Goal: Find specific page/section: Find specific page/section

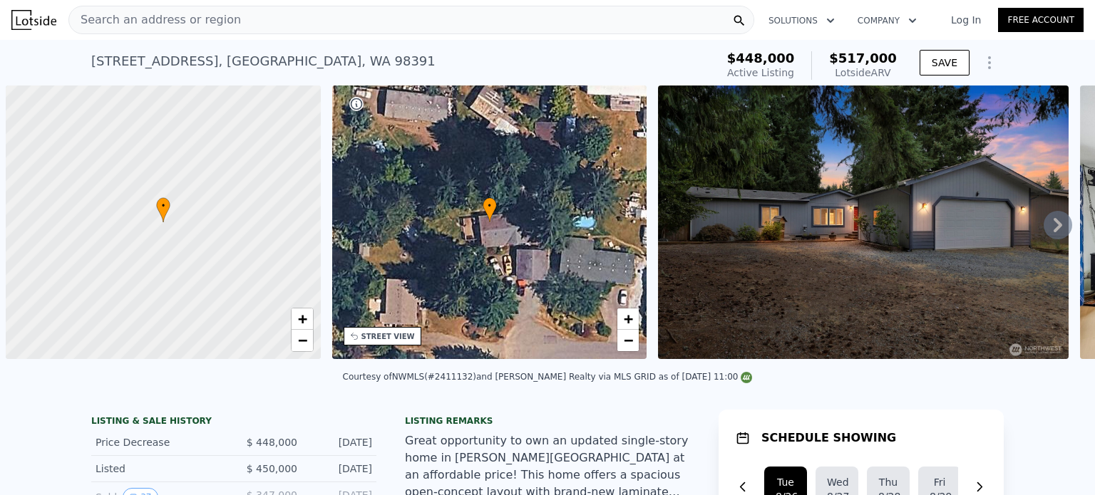
click at [195, 29] on div "Search an address or region" at bounding box center [155, 19] width 172 height 27
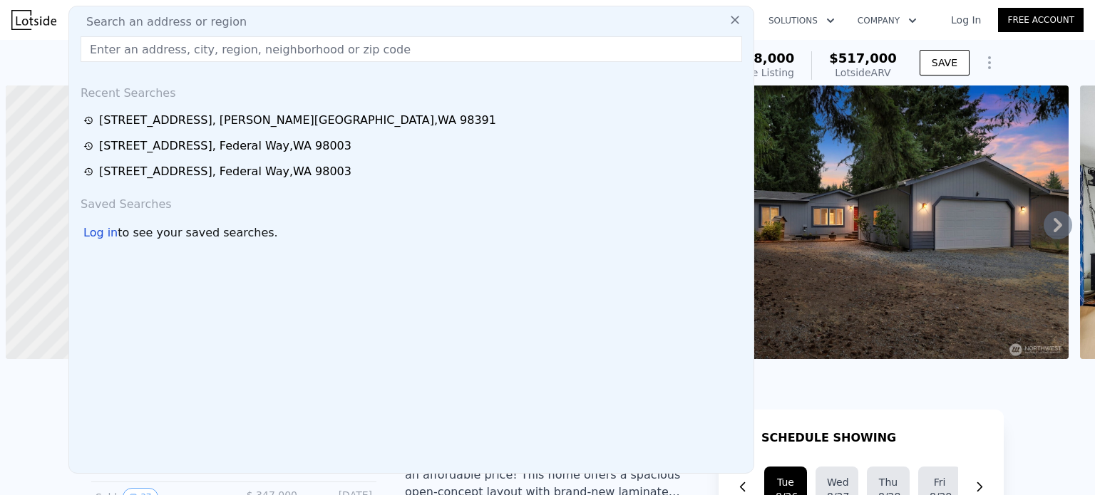
scroll to position [0, 6]
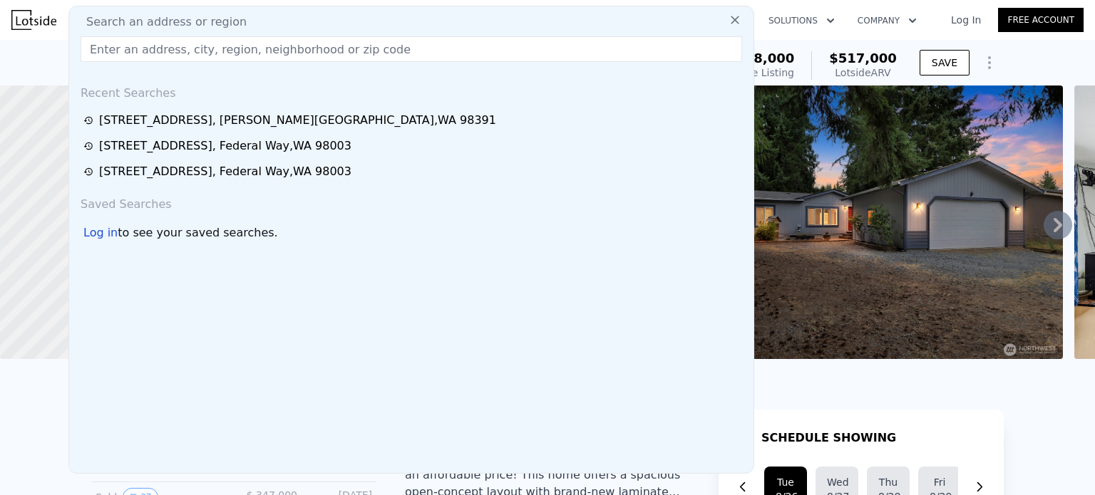
click at [150, 56] on input "text" at bounding box center [411, 49] width 661 height 26
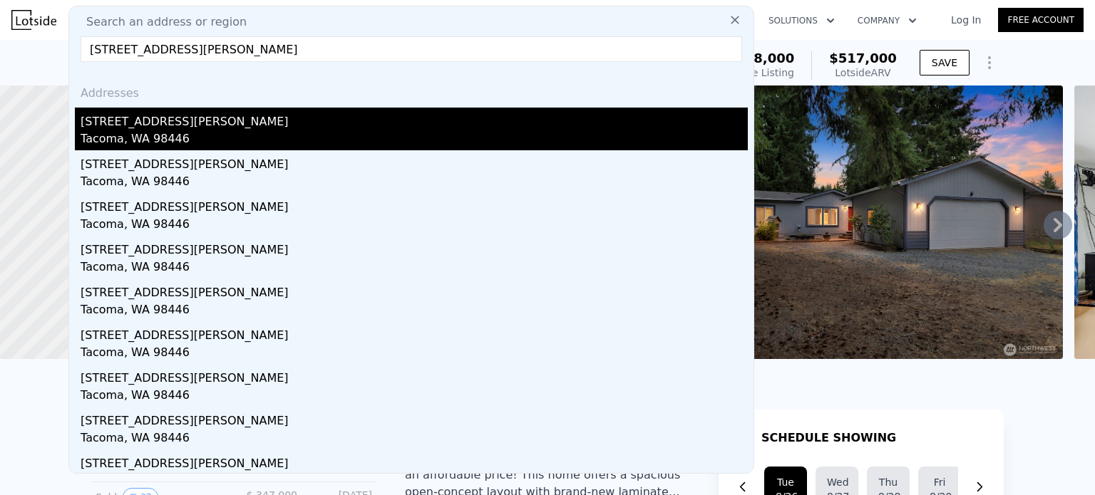
type input "[STREET_ADDRESS][PERSON_NAME]"
click at [222, 133] on div "Tacoma, WA 98446" at bounding box center [414, 140] width 667 height 20
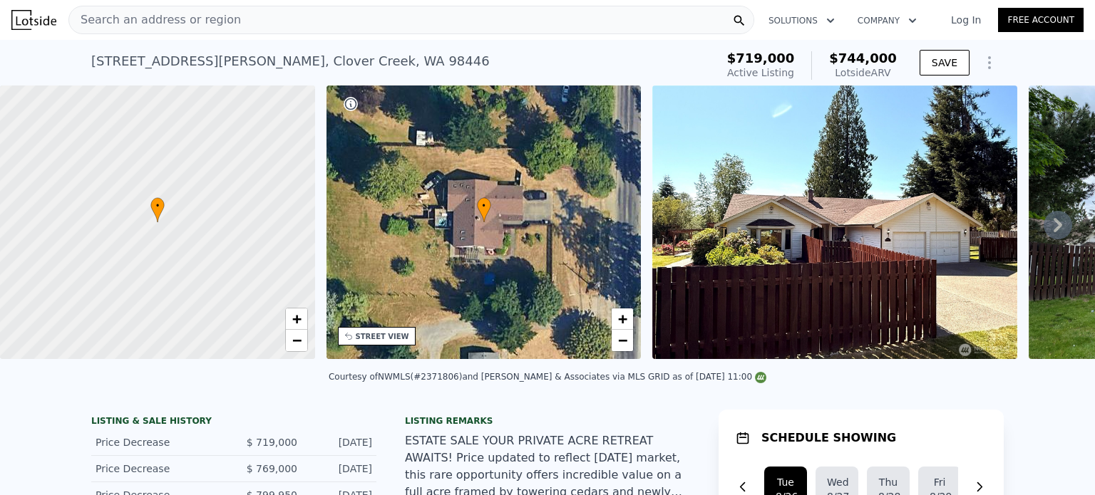
click at [201, 25] on span "Search an address or region" at bounding box center [155, 19] width 172 height 17
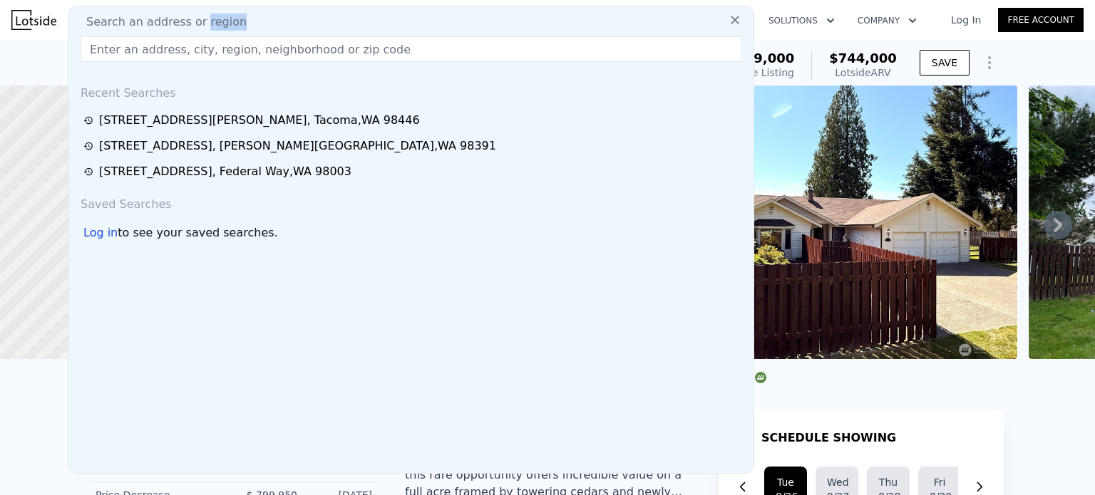
click at [201, 25] on span "Search an address or region" at bounding box center [161, 22] width 172 height 17
click at [144, 44] on input "text" at bounding box center [411, 49] width 661 height 26
paste input "[STREET_ADDRESS]"
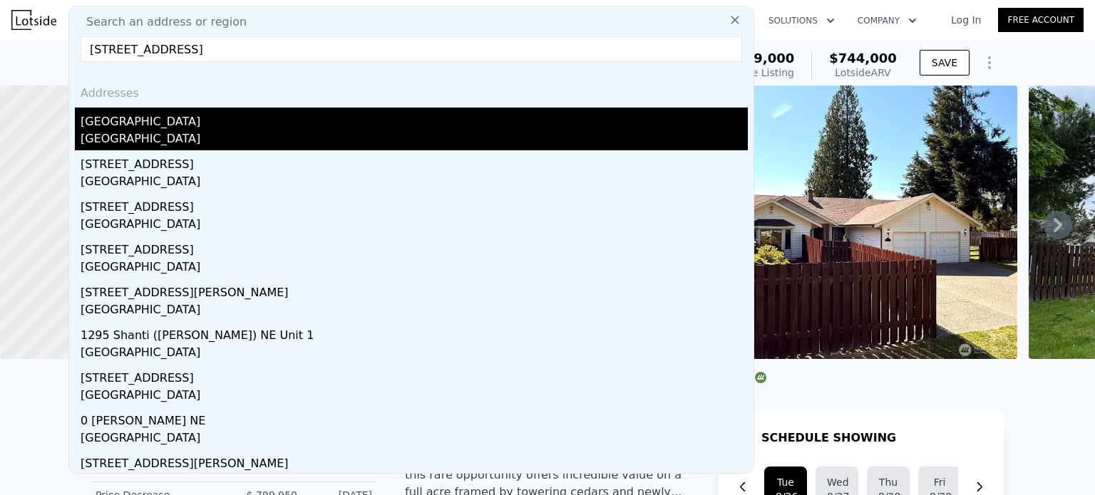
type input "[STREET_ADDRESS]"
click at [233, 136] on div "[GEOGRAPHIC_DATA]" at bounding box center [414, 140] width 667 height 20
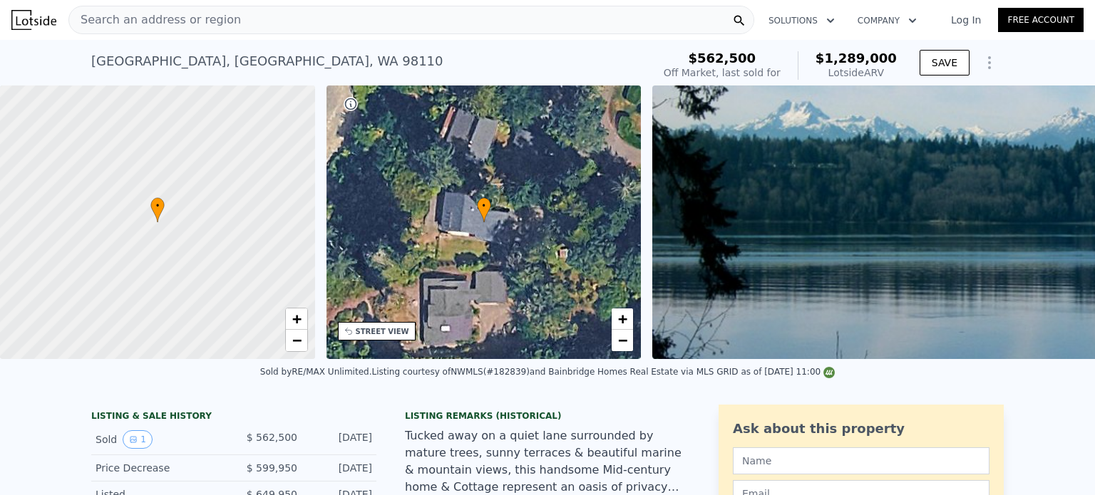
click at [145, 25] on span "Search an address or region" at bounding box center [155, 19] width 172 height 17
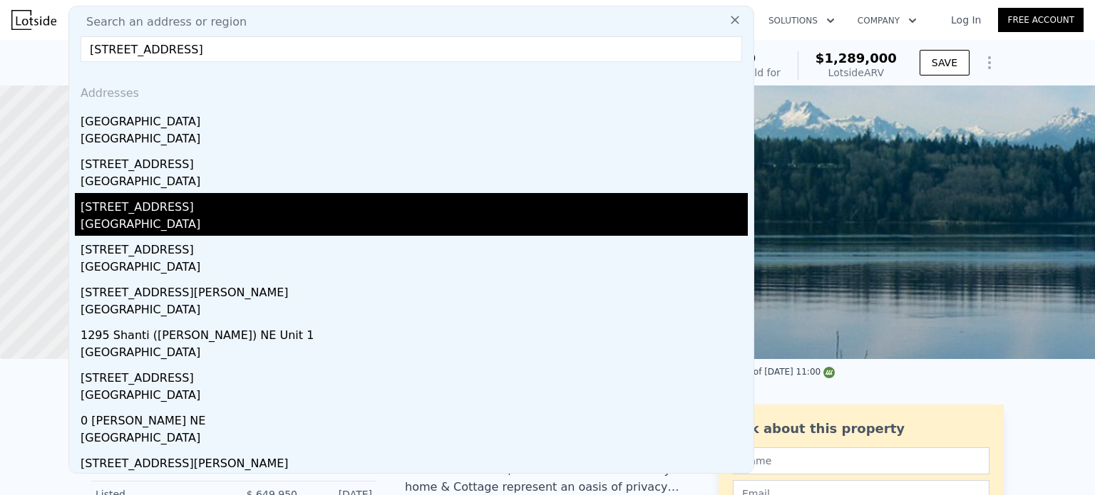
type input "[STREET_ADDRESS]"
click at [179, 210] on div "[STREET_ADDRESS]" at bounding box center [414, 204] width 667 height 23
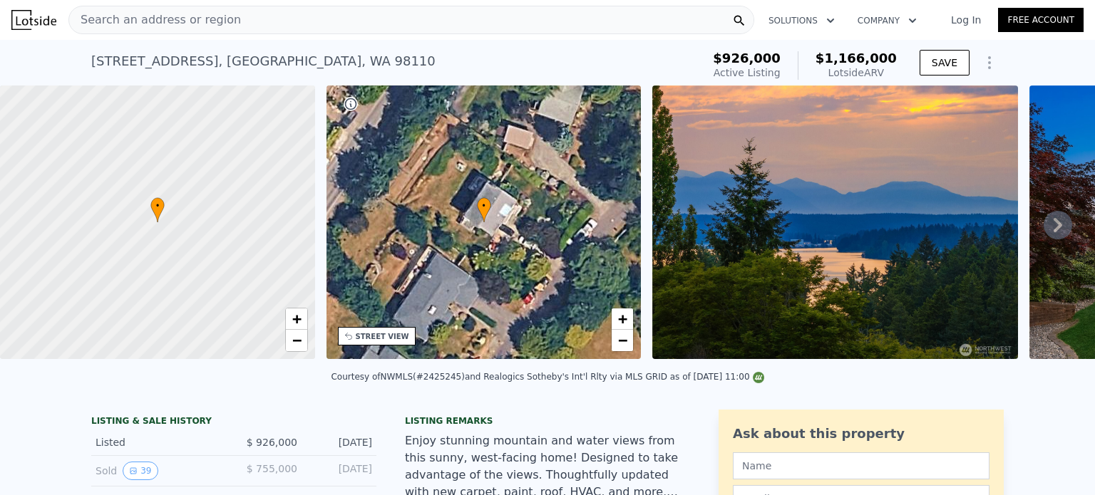
click at [1050, 237] on icon at bounding box center [1057, 225] width 29 height 29
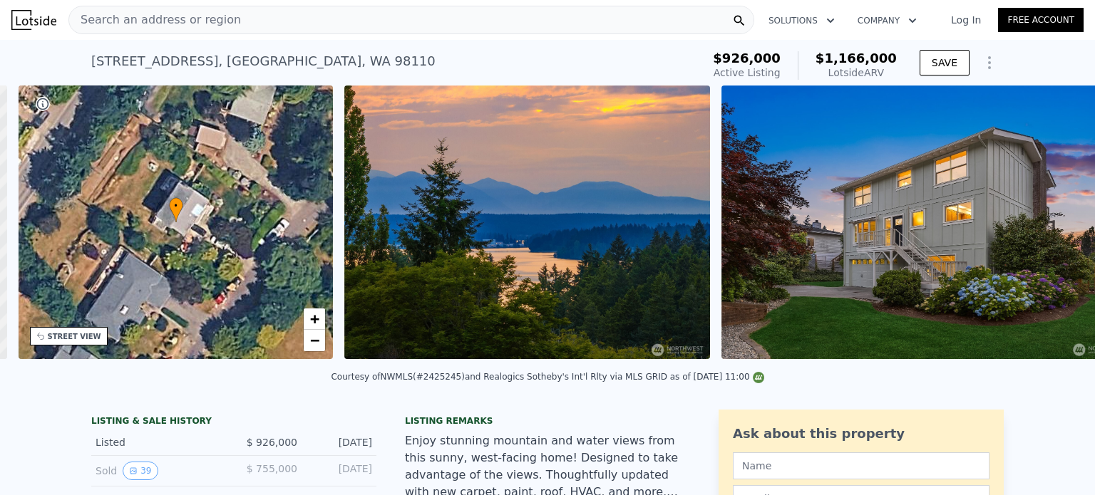
scroll to position [0, 331]
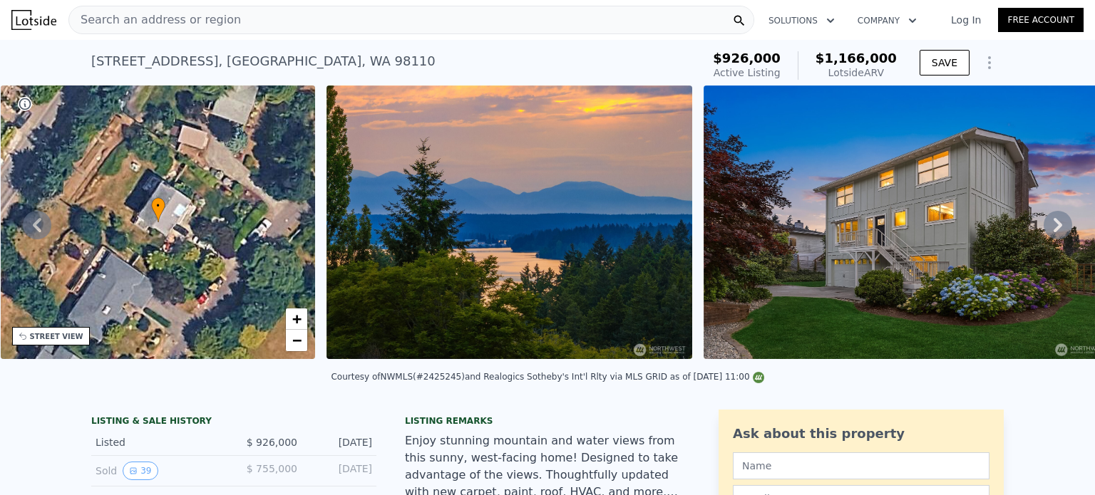
click at [1050, 237] on icon at bounding box center [1057, 225] width 29 height 29
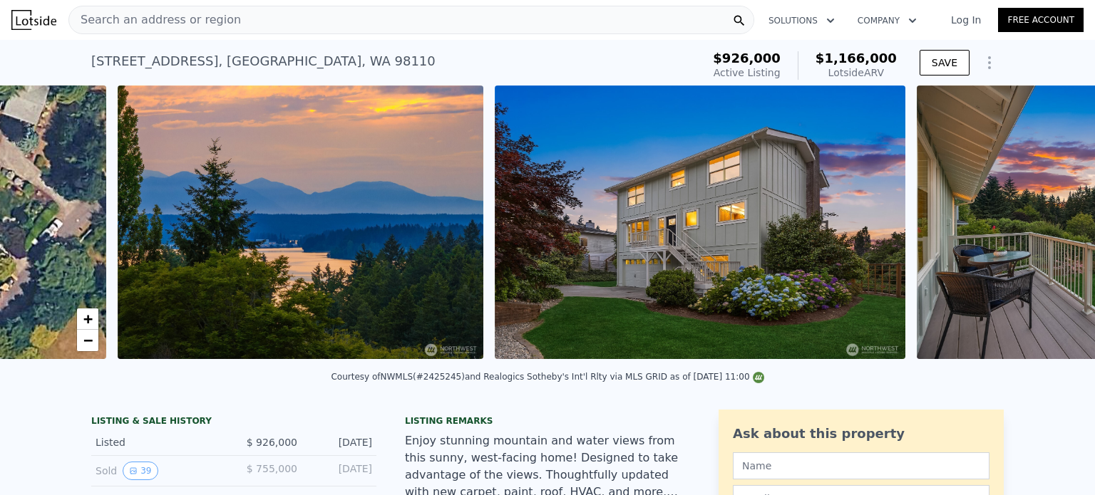
scroll to position [0, 652]
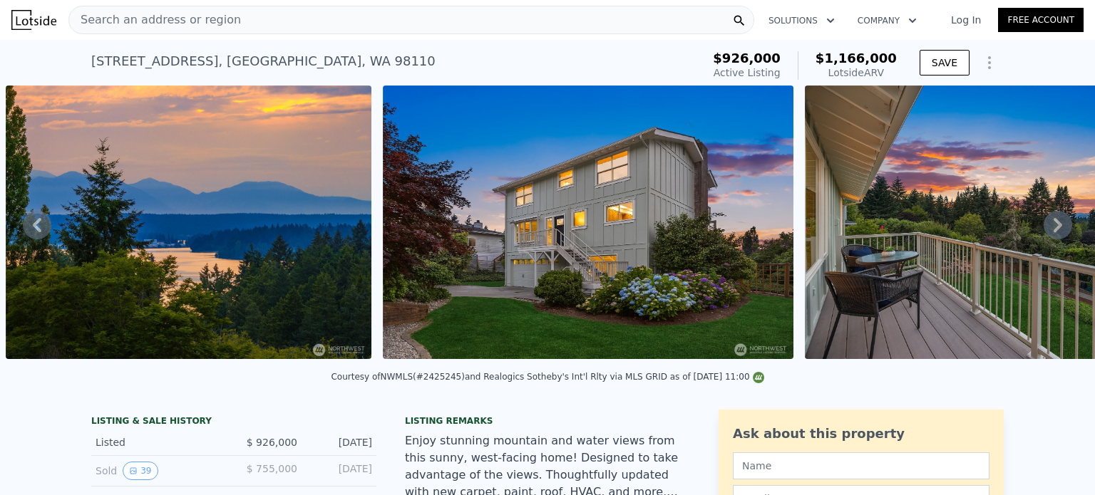
click at [1050, 237] on div "• + − • + − STREET VIEW Loading... SATELLITE VIEW" at bounding box center [547, 225] width 1095 height 279
click at [1050, 237] on icon at bounding box center [1057, 225] width 29 height 29
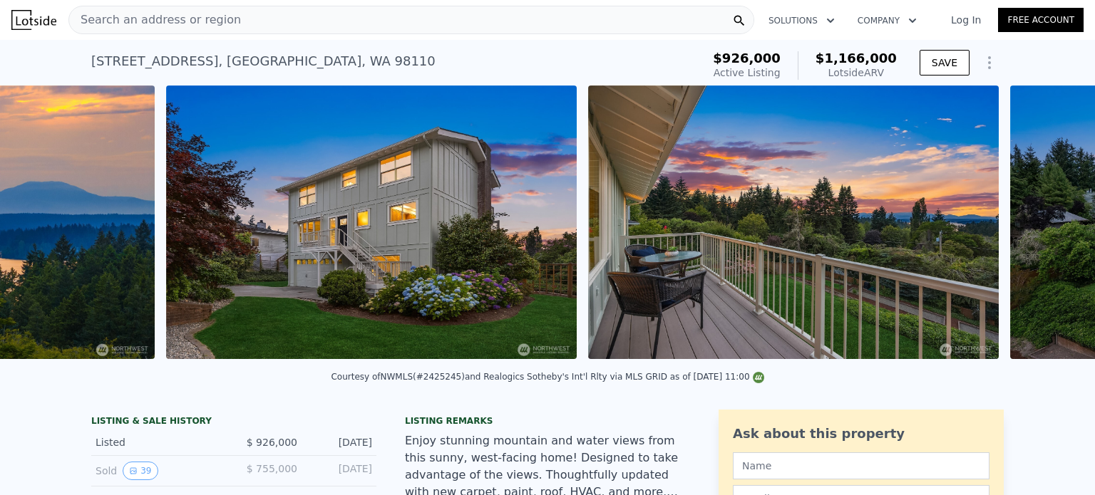
scroll to position [0, 1029]
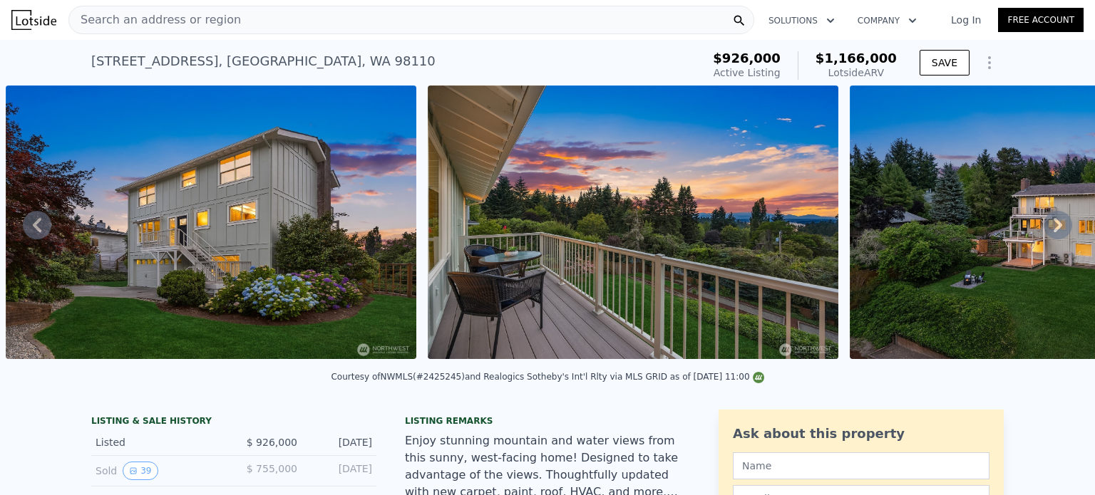
click at [1050, 237] on icon at bounding box center [1057, 225] width 29 height 29
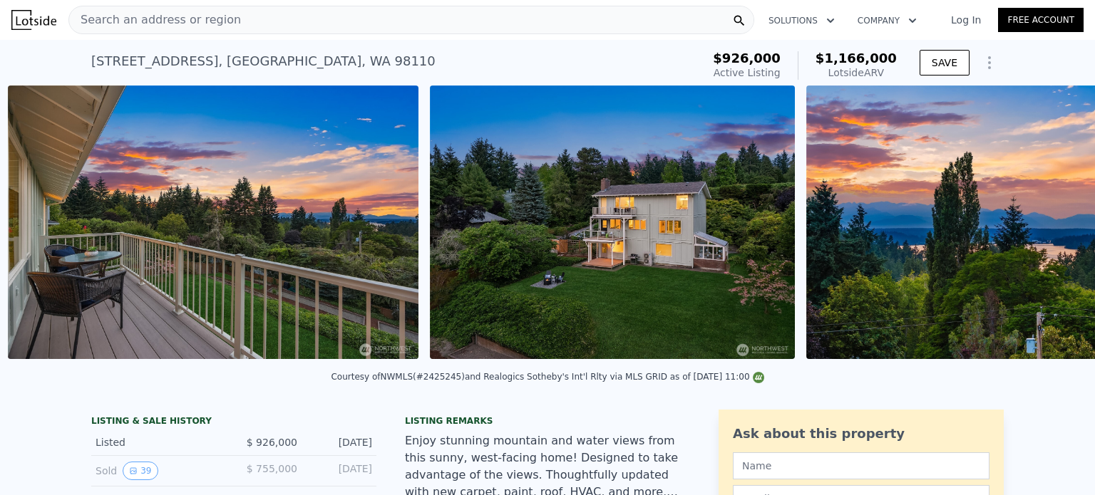
scroll to position [0, 1451]
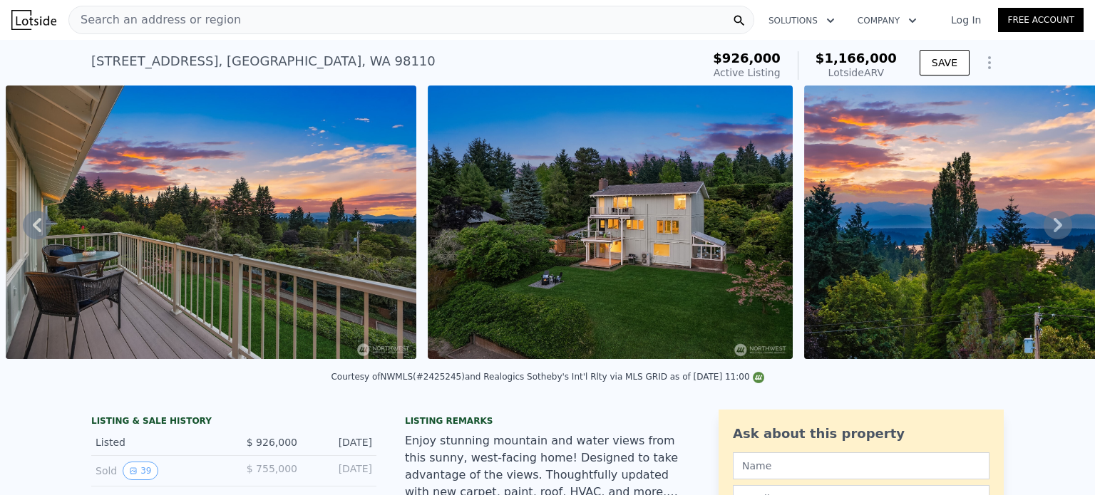
click at [1050, 237] on icon at bounding box center [1057, 225] width 29 height 29
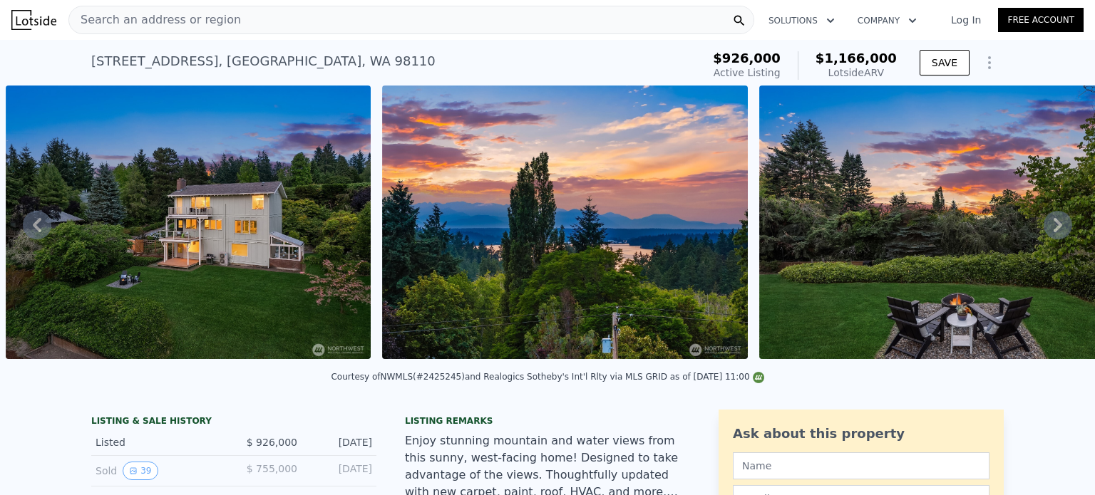
click at [1050, 237] on icon at bounding box center [1057, 225] width 29 height 29
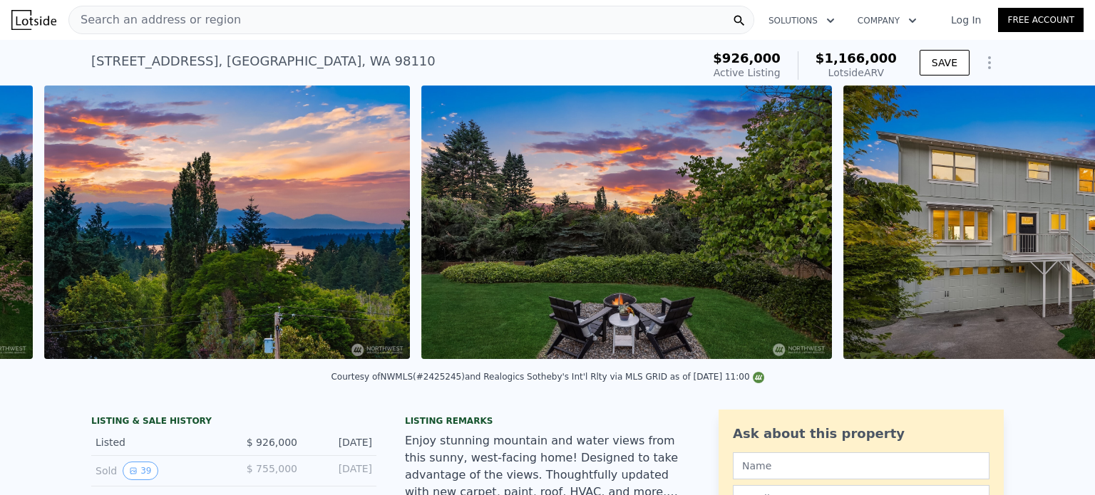
scroll to position [0, 2249]
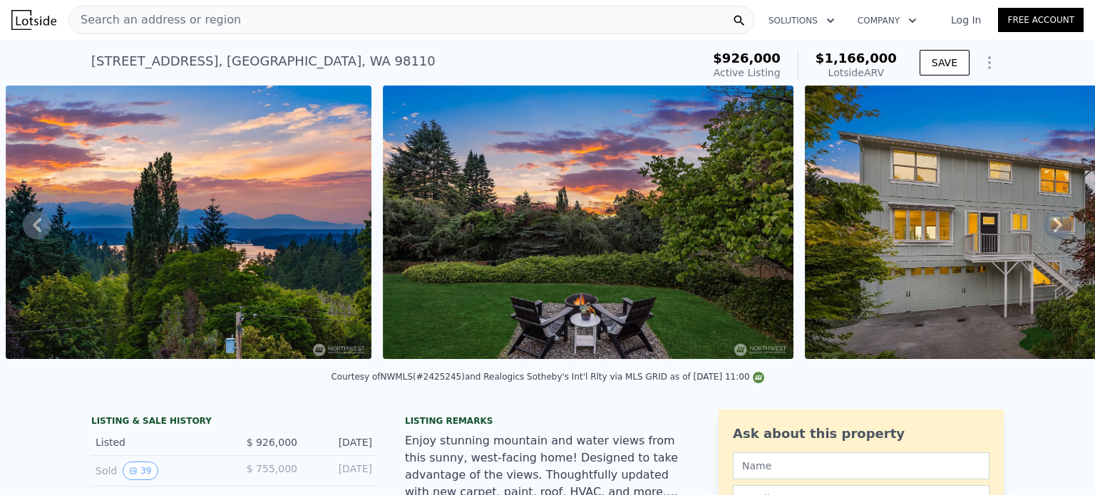
click at [1050, 237] on icon at bounding box center [1057, 225] width 29 height 29
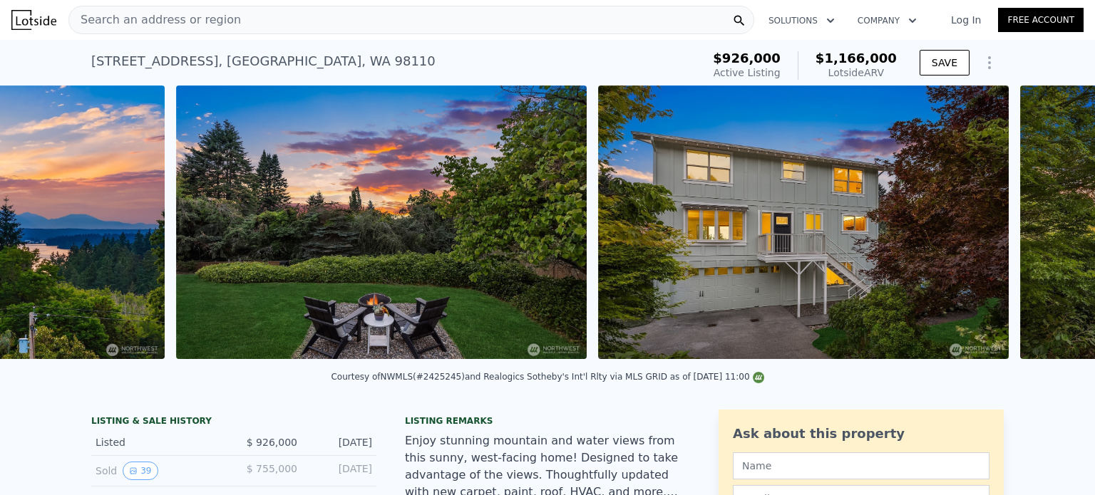
scroll to position [0, 2626]
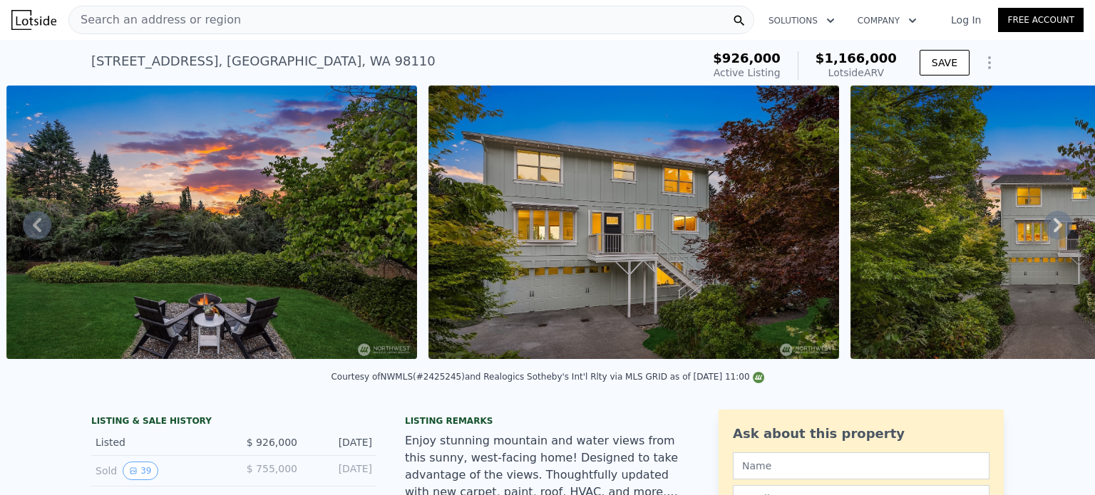
click at [1050, 237] on icon at bounding box center [1057, 225] width 29 height 29
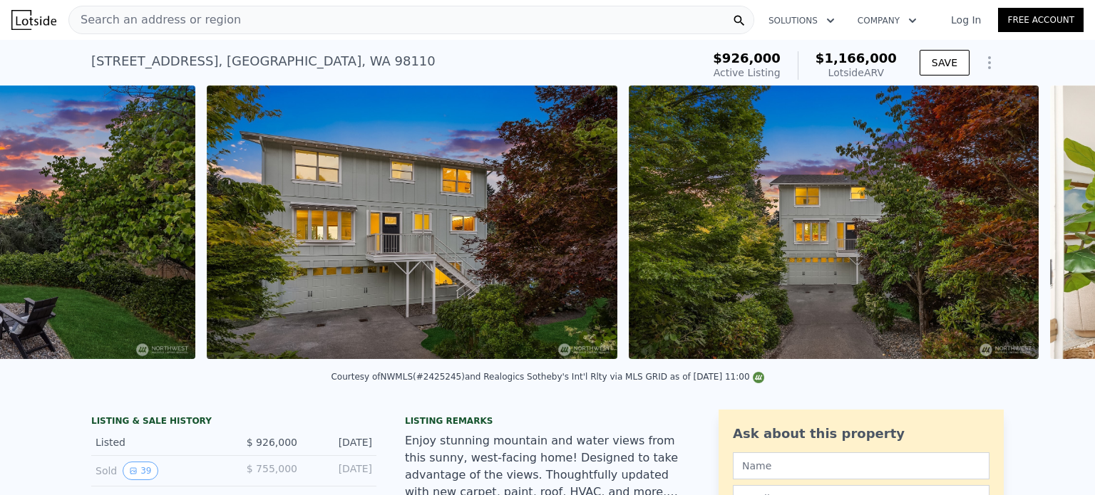
scroll to position [0, 3047]
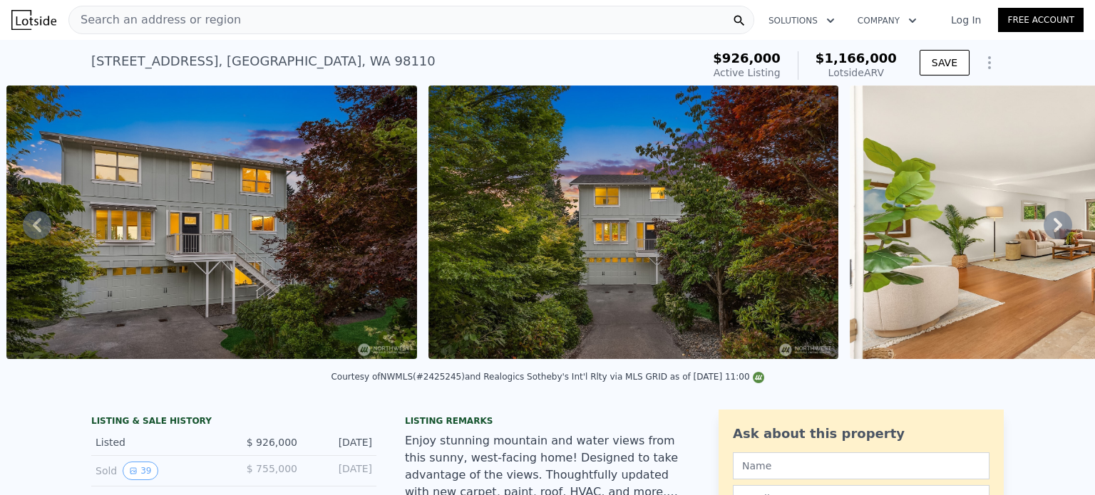
click at [1050, 237] on icon at bounding box center [1057, 225] width 29 height 29
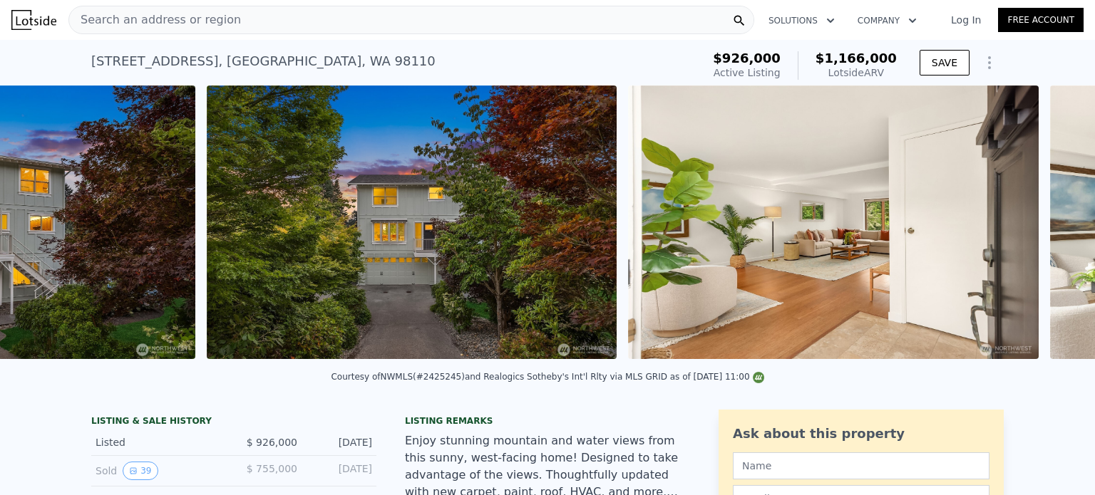
scroll to position [0, 3469]
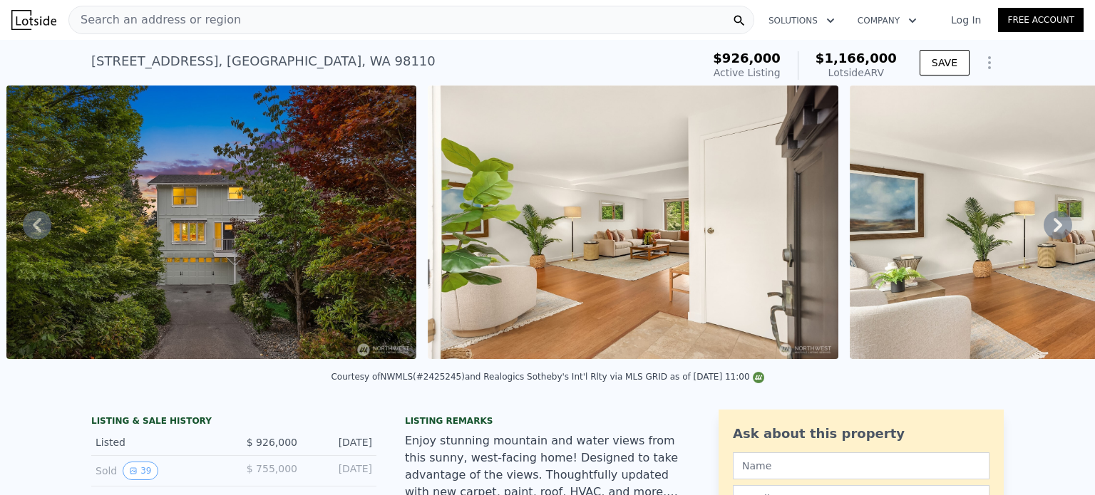
click at [1050, 237] on icon at bounding box center [1057, 225] width 29 height 29
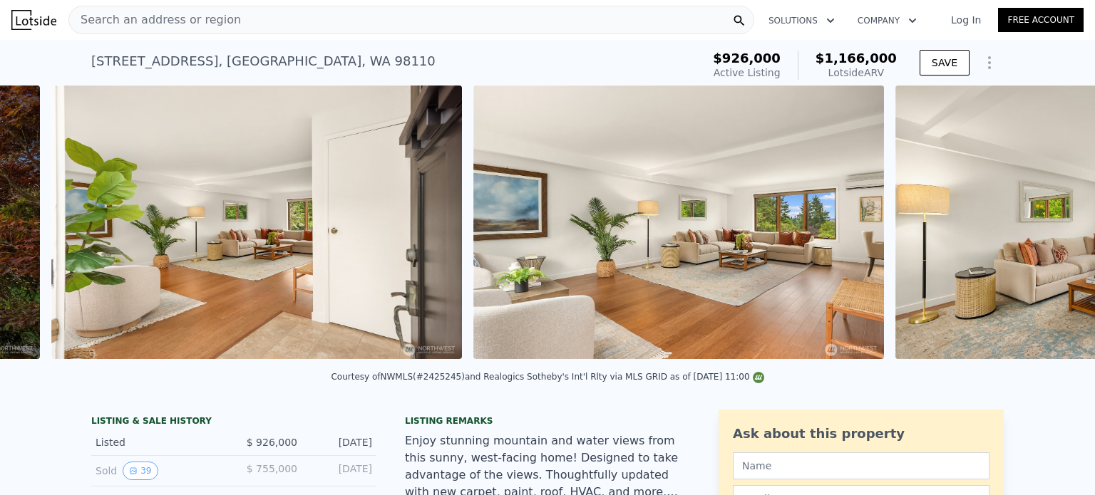
scroll to position [0, 3891]
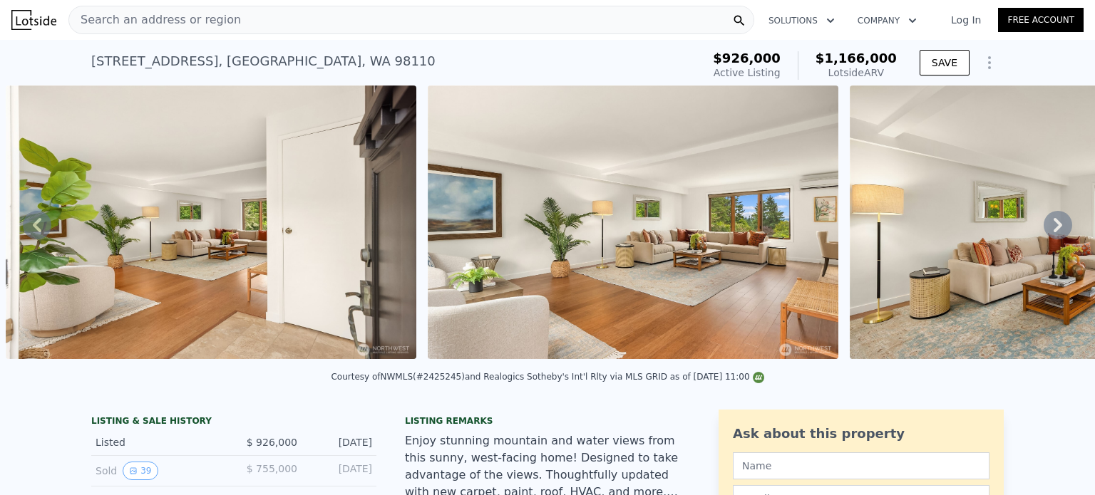
click at [1050, 237] on icon at bounding box center [1057, 225] width 29 height 29
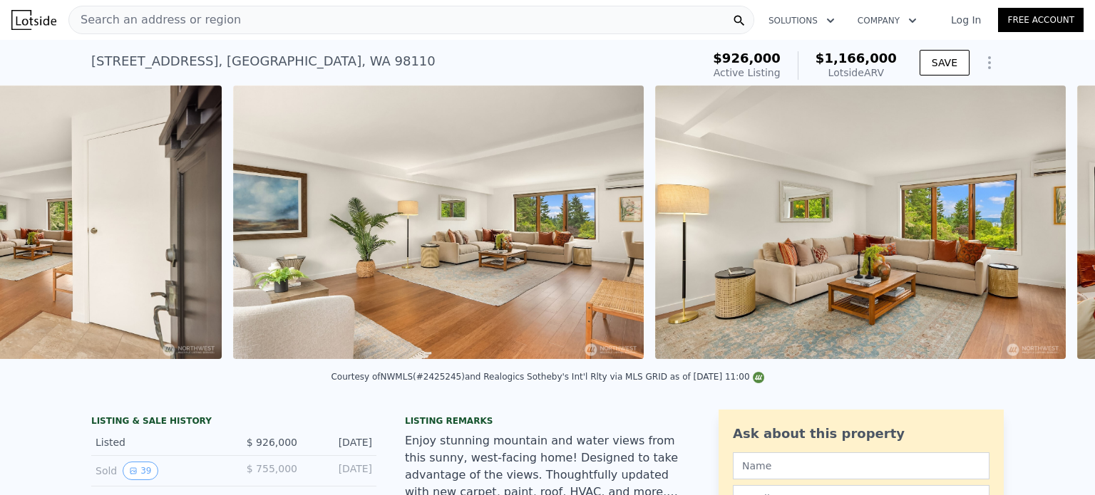
scroll to position [0, 4313]
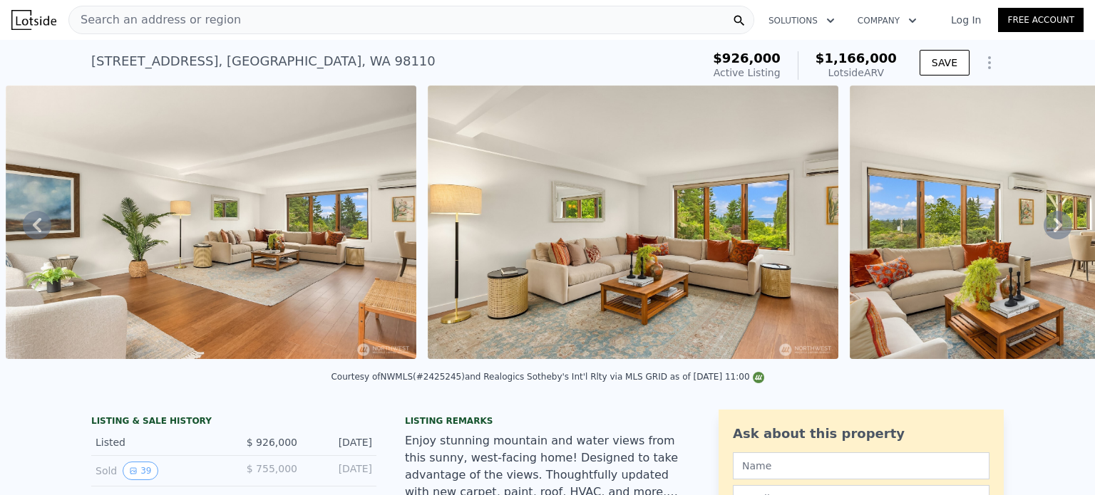
click at [1050, 237] on icon at bounding box center [1057, 225] width 29 height 29
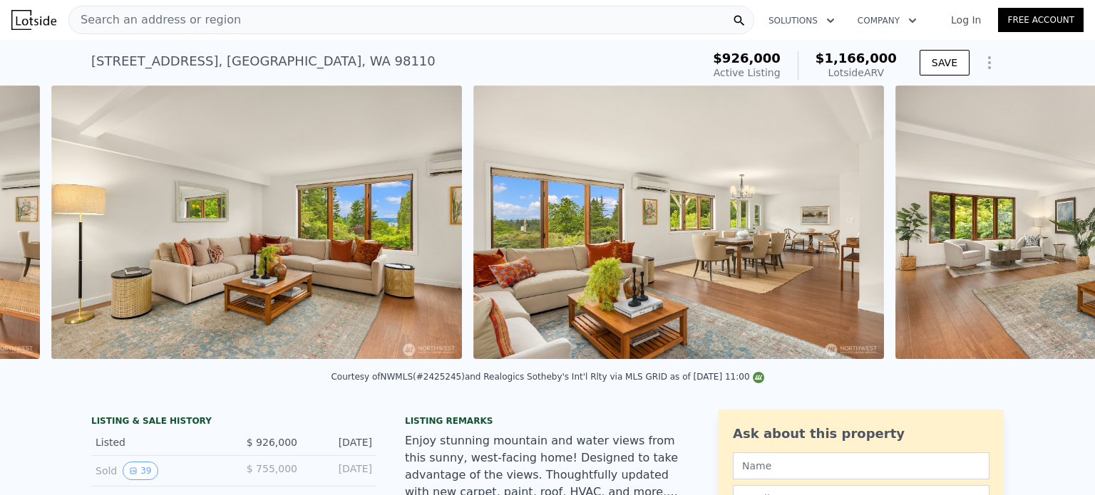
scroll to position [0, 4735]
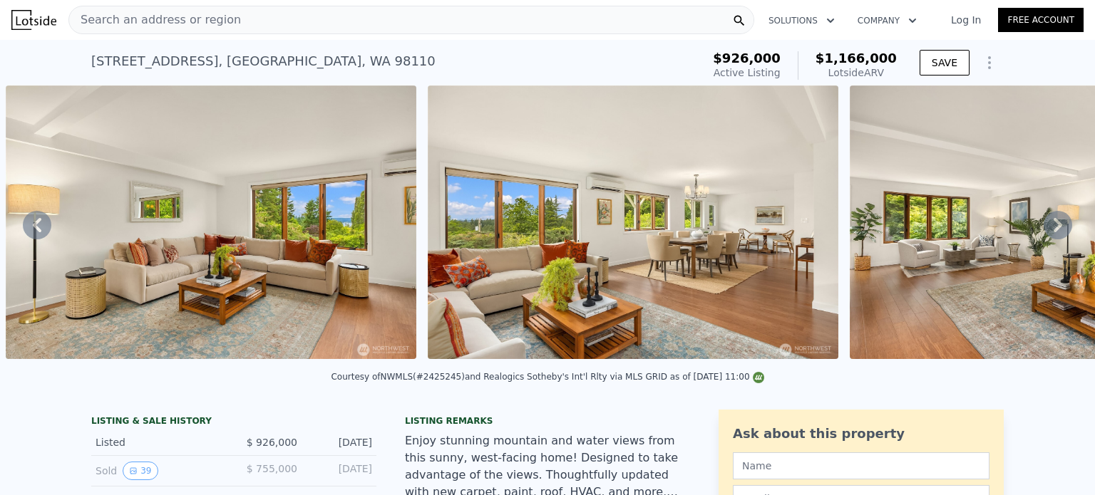
click at [1050, 237] on icon at bounding box center [1057, 225] width 29 height 29
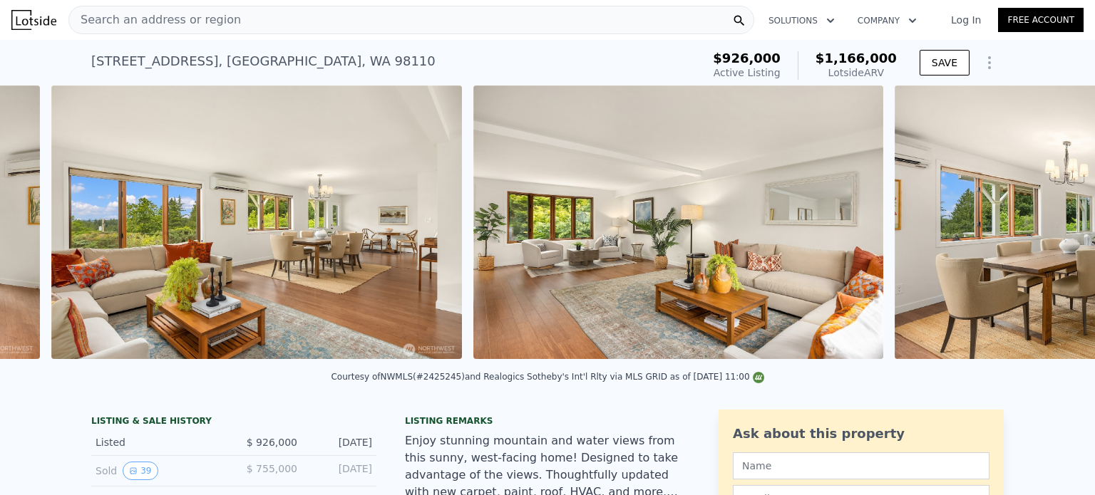
scroll to position [0, 5157]
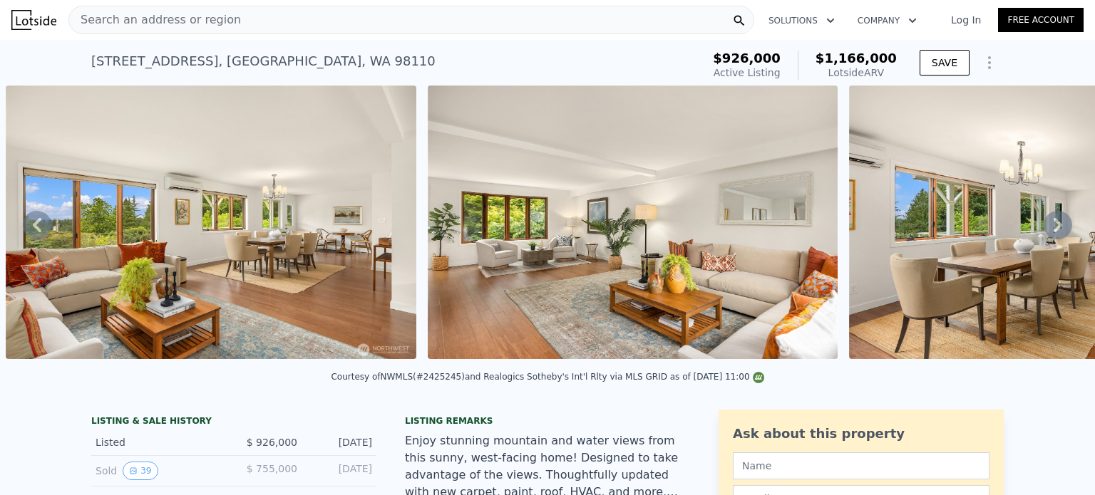
click at [1050, 237] on icon at bounding box center [1057, 225] width 29 height 29
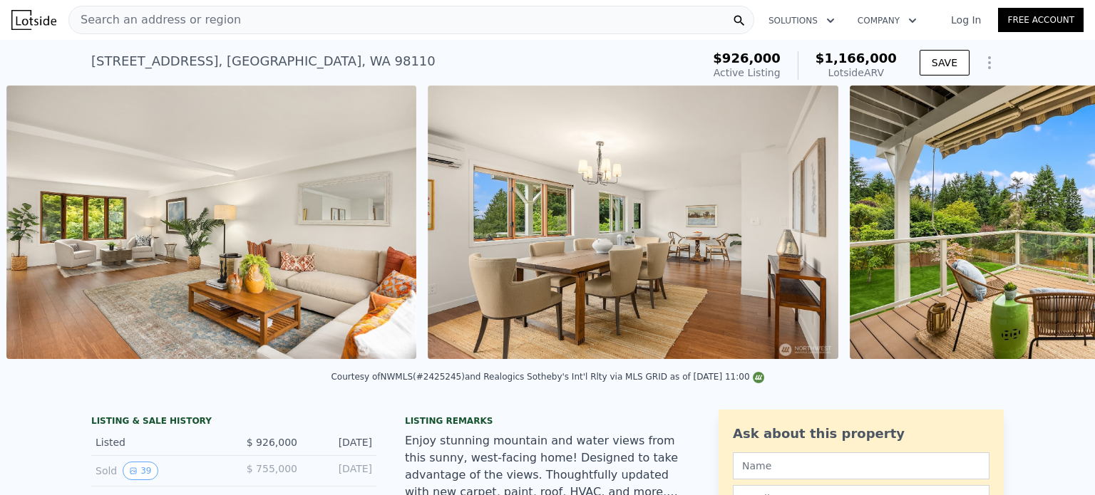
scroll to position [0, 5579]
click at [1050, 237] on icon at bounding box center [1057, 225] width 29 height 29
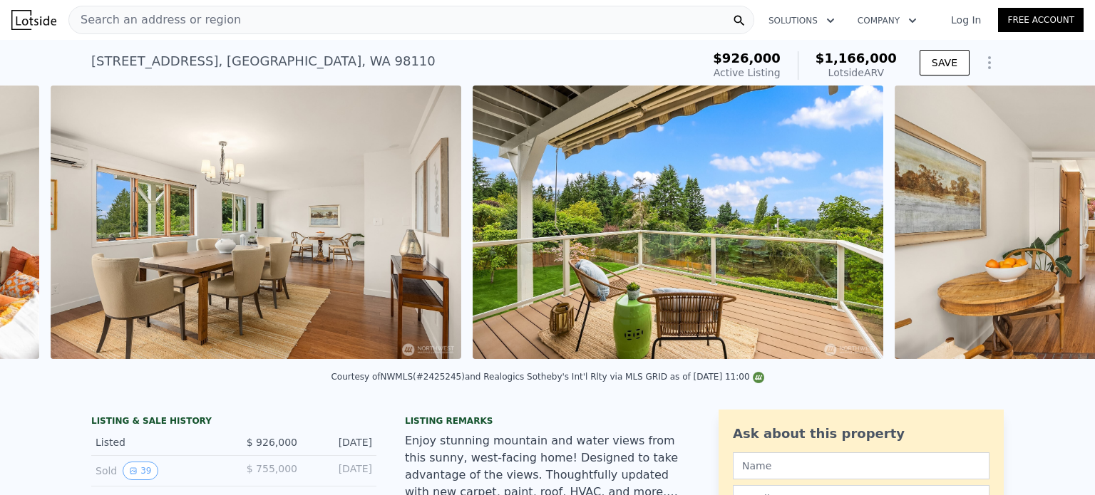
scroll to position [0, 6000]
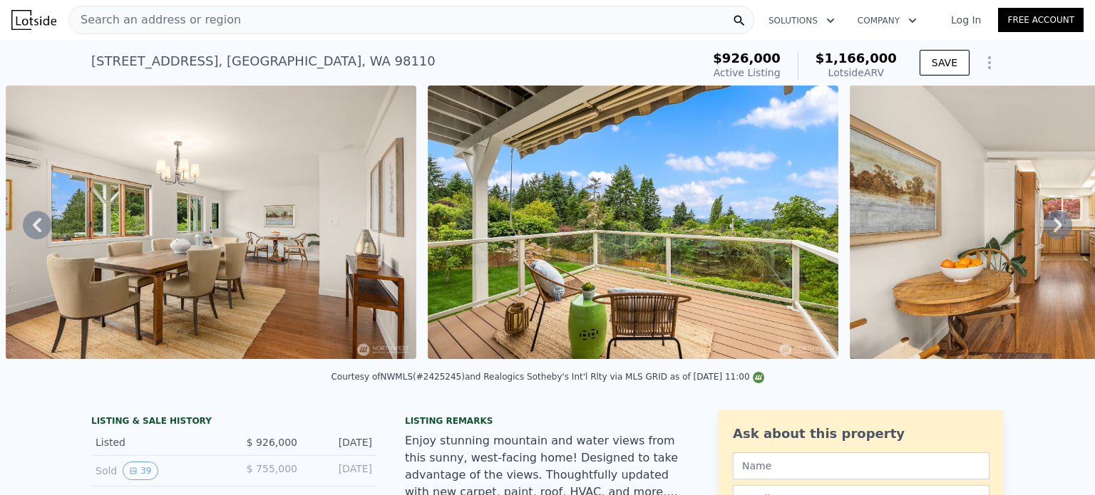
click at [1053, 224] on icon at bounding box center [1057, 225] width 9 height 14
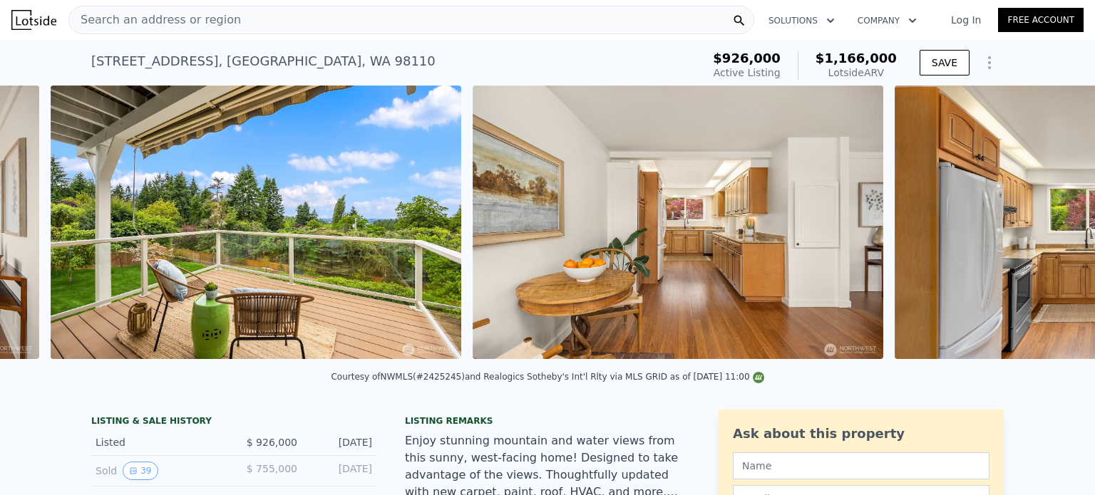
scroll to position [0, 6422]
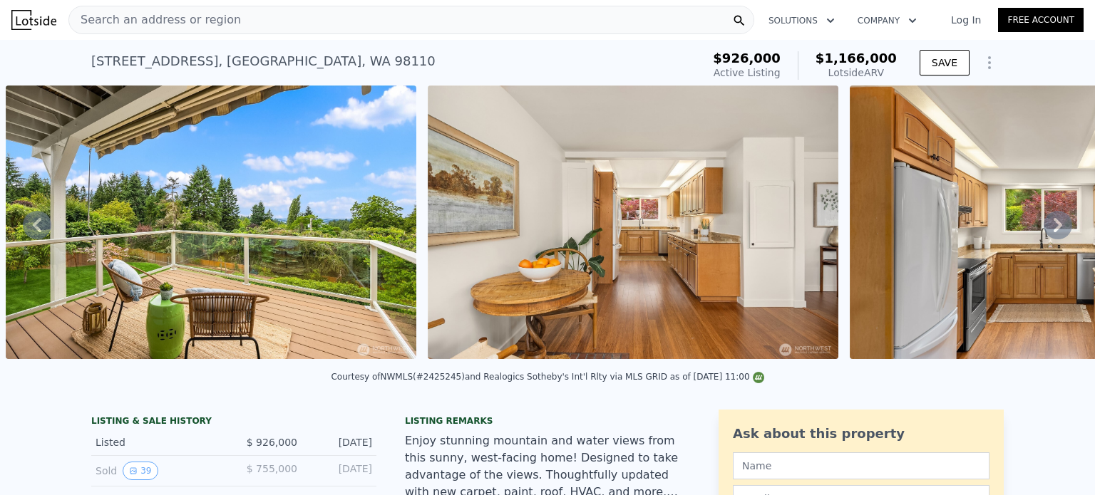
click at [1053, 224] on icon at bounding box center [1057, 225] width 9 height 14
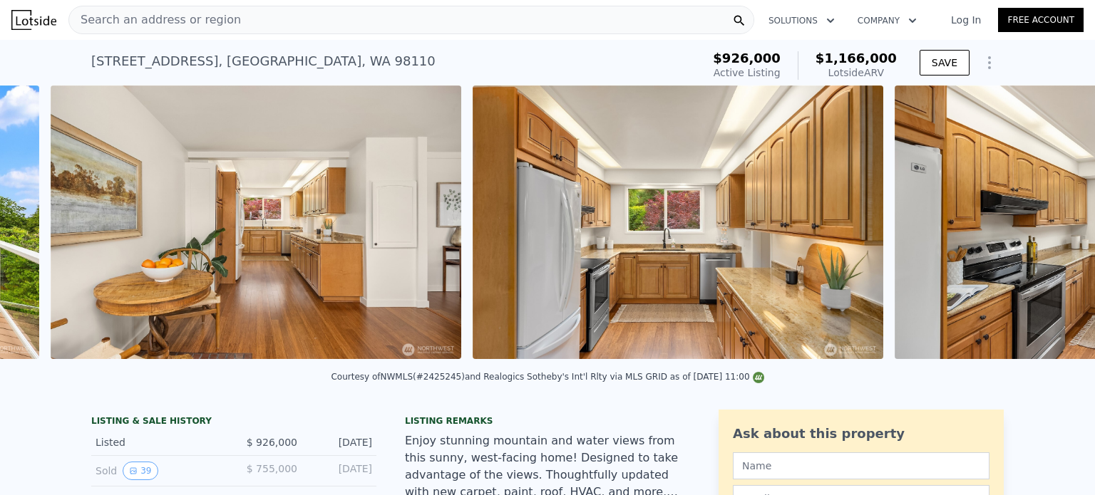
scroll to position [0, 6844]
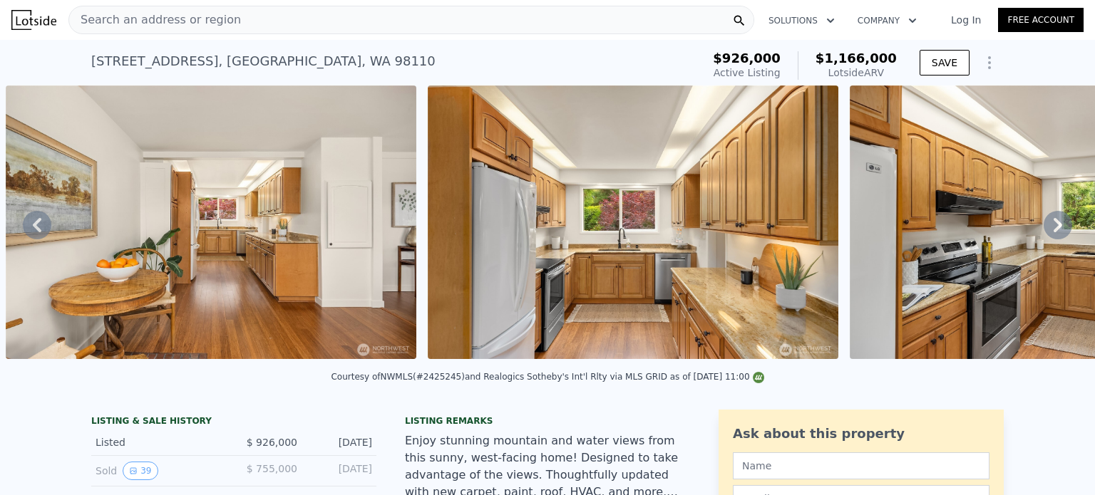
click at [1051, 228] on icon at bounding box center [1057, 225] width 29 height 29
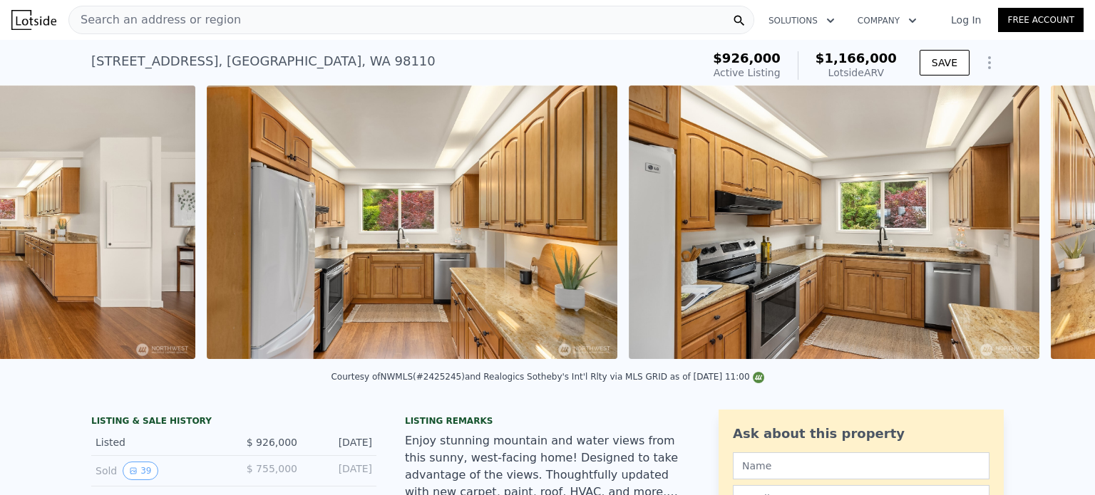
scroll to position [0, 7266]
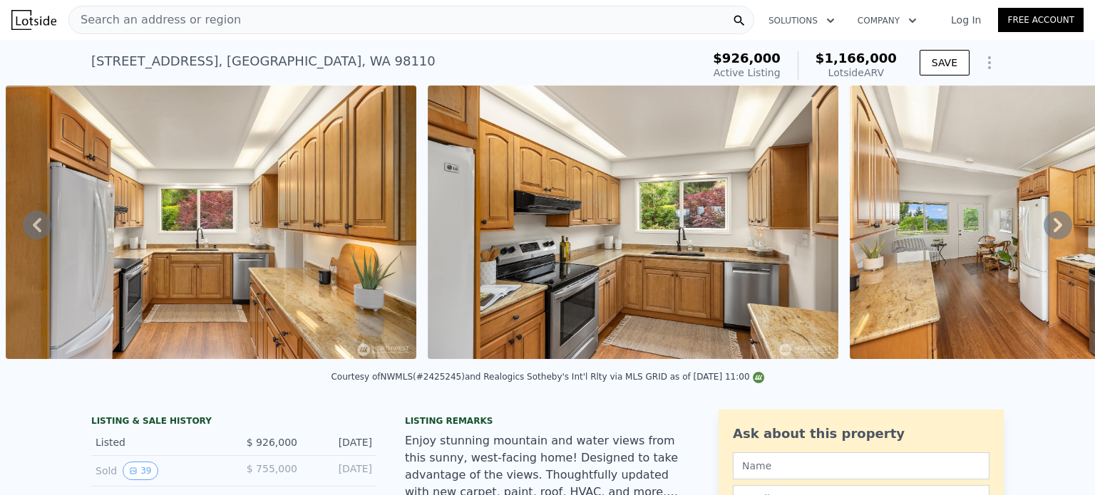
click at [1051, 228] on icon at bounding box center [1057, 225] width 29 height 29
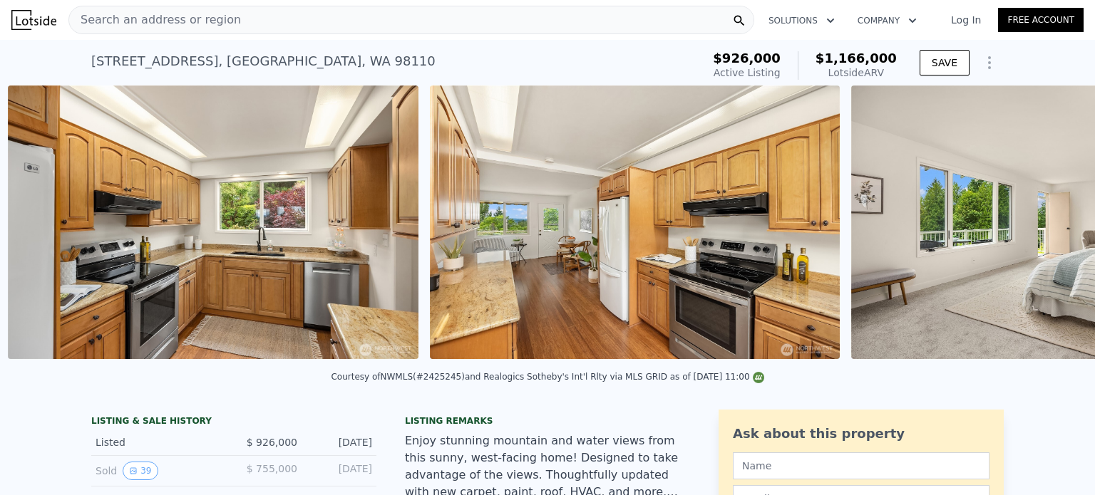
scroll to position [0, 7687]
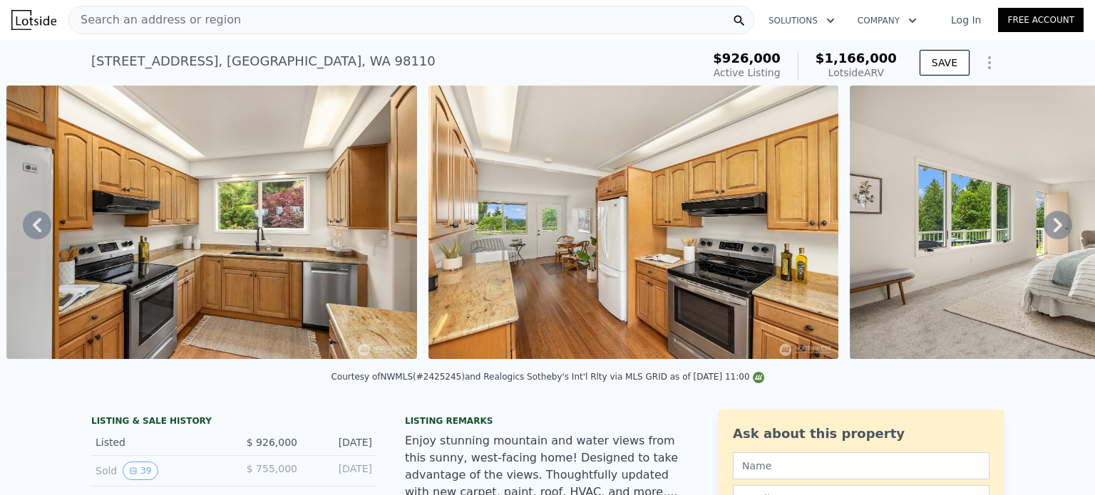
click at [1051, 228] on icon at bounding box center [1057, 225] width 29 height 29
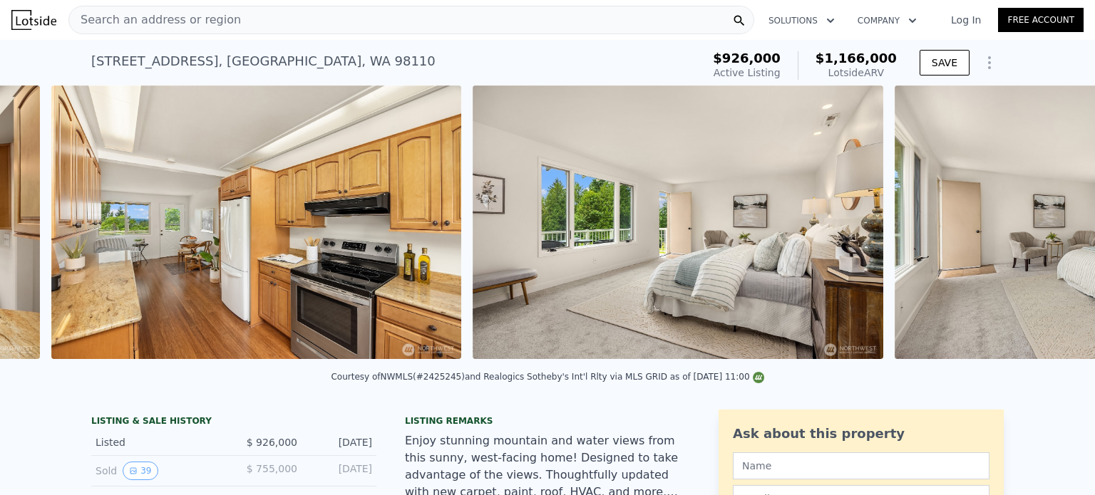
scroll to position [0, 8109]
